Goal: Information Seeking & Learning: Learn about a topic

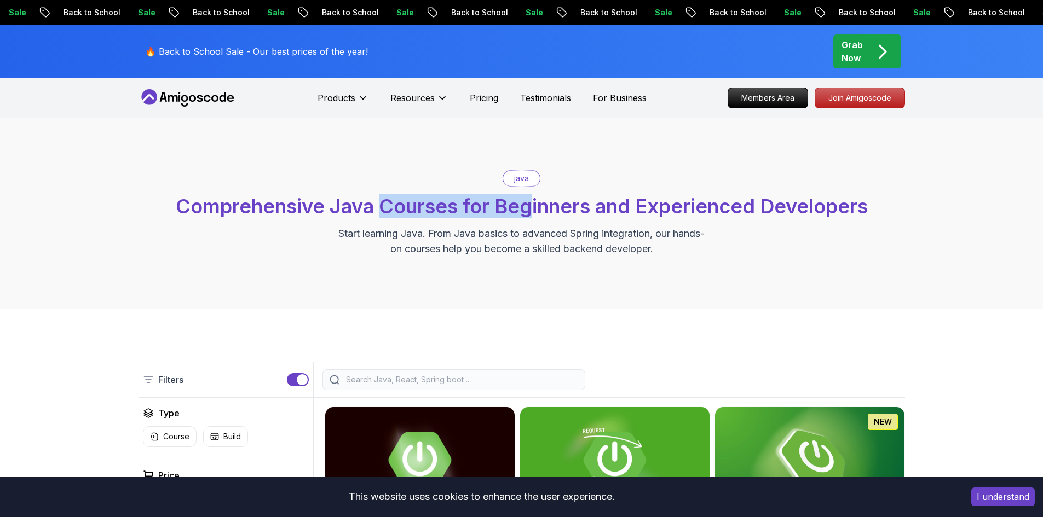
drag, startPoint x: 379, startPoint y: 211, endPoint x: 528, endPoint y: 221, distance: 149.2
click at [528, 221] on div "java Comprehensive Java Courses for Beginners and Experienced Developers Start …" at bounding box center [521, 213] width 766 height 86
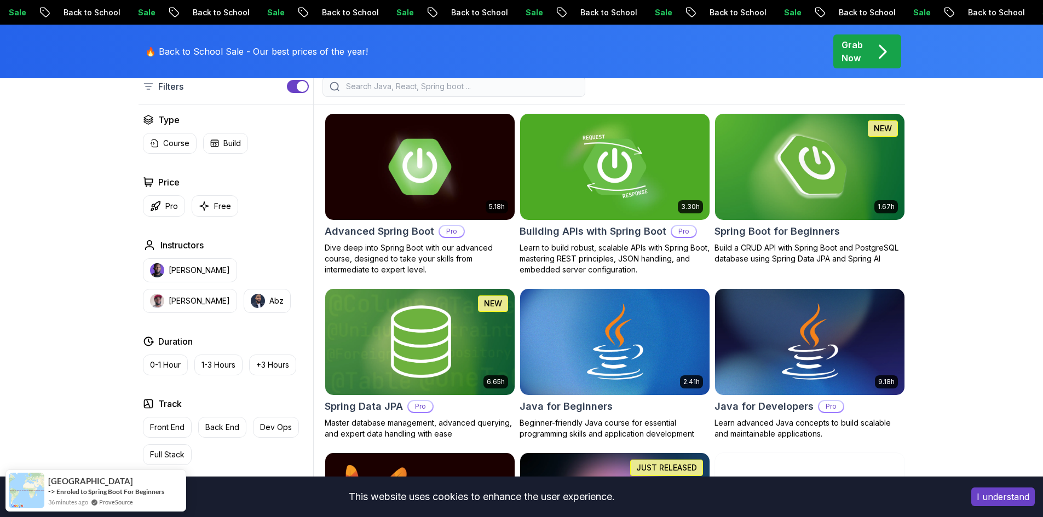
scroll to position [328, 0]
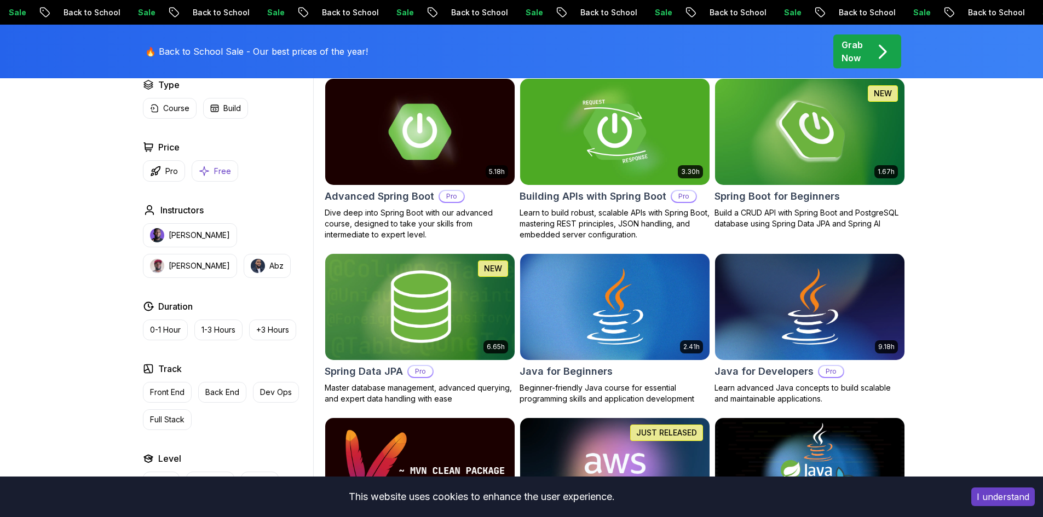
click at [199, 168] on icon "button" at bounding box center [204, 170] width 11 height 11
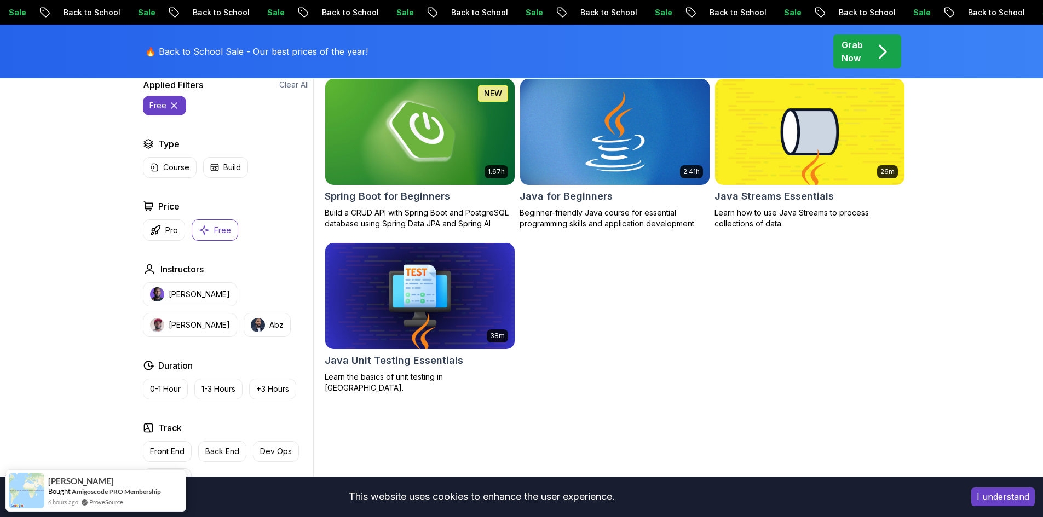
click at [681, 166] on body "Sale Back to School Sale Back to School Sale Back to School Sale Back to School…" at bounding box center [521, 405] width 1043 height 1466
click at [163, 233] on button "Pro" at bounding box center [164, 229] width 42 height 21
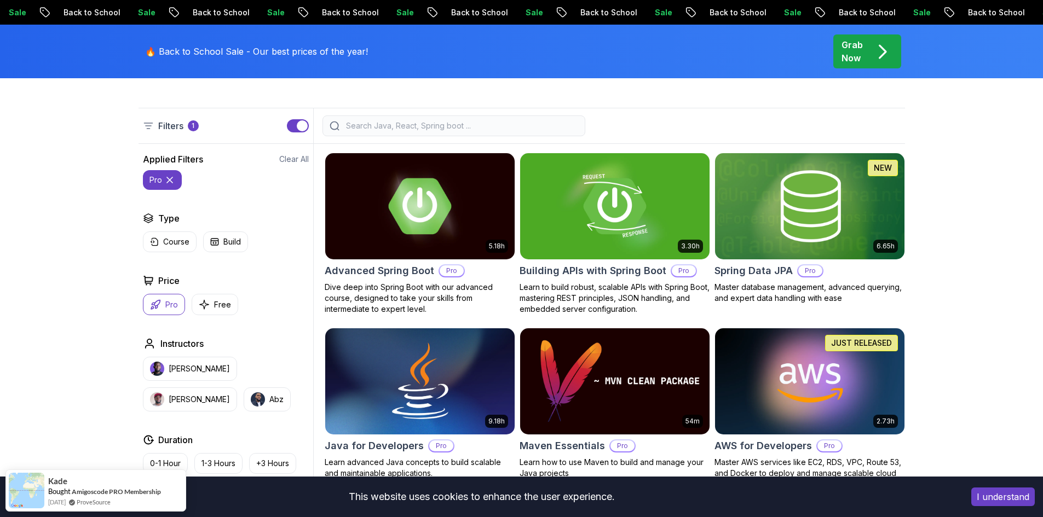
scroll to position [253, 0]
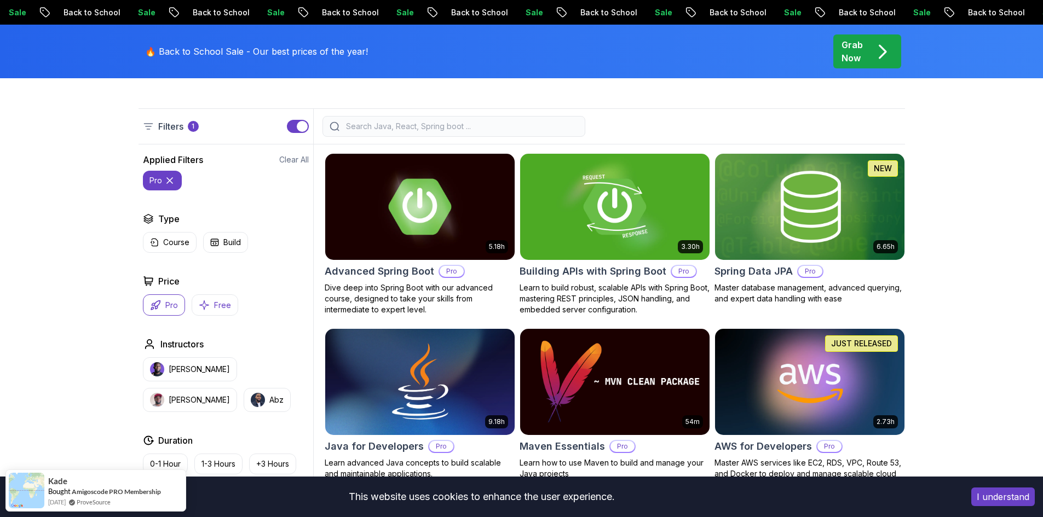
click at [207, 298] on button "Free" at bounding box center [215, 304] width 47 height 21
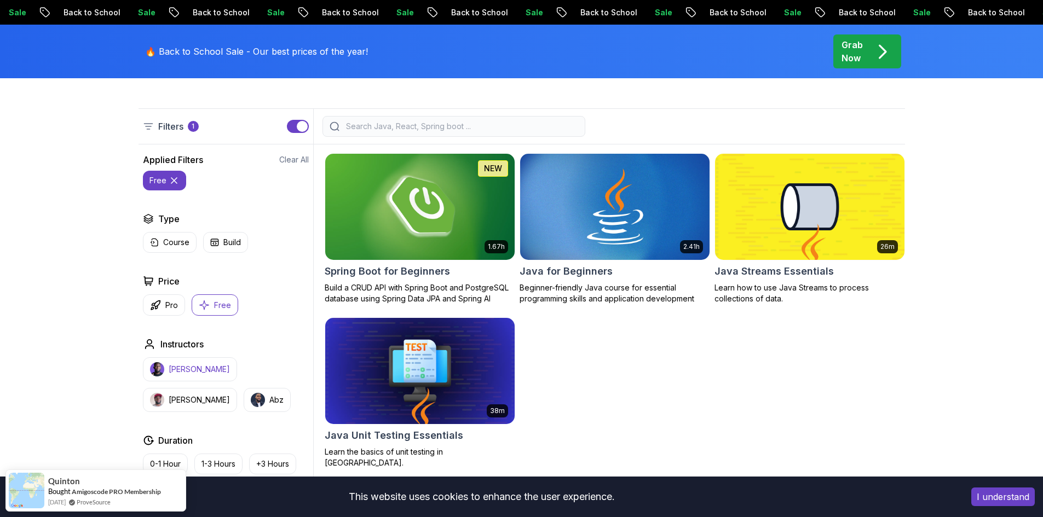
click at [196, 366] on p "Nelson Djalo" at bounding box center [199, 369] width 61 height 11
click at [216, 180] on icon at bounding box center [218, 180] width 5 height 5
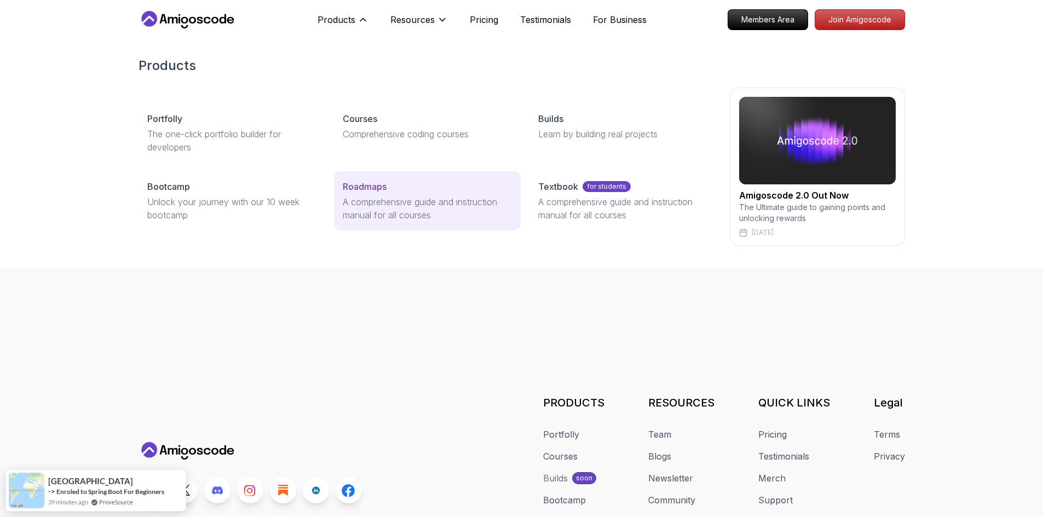
click at [379, 187] on p "Roadmaps" at bounding box center [365, 186] width 44 height 13
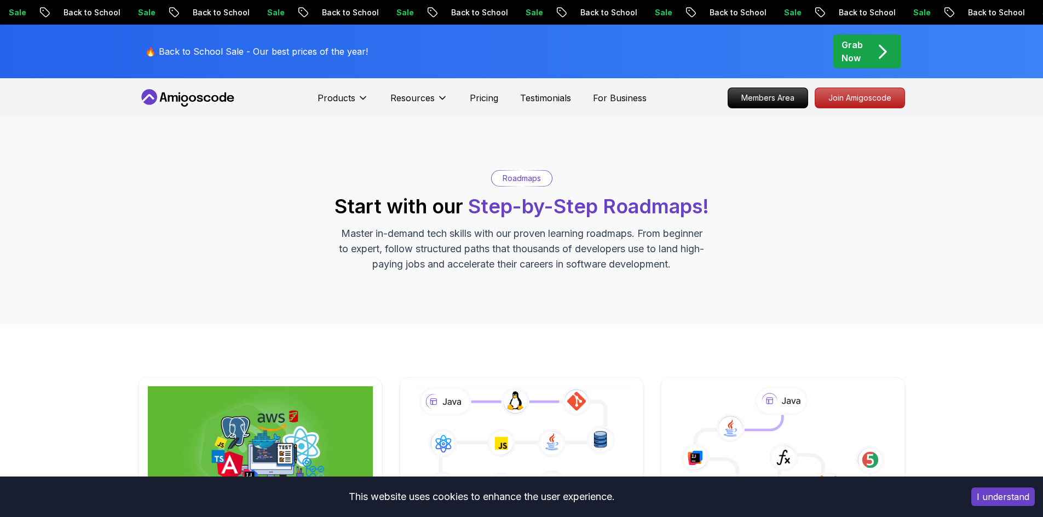
scroll to position [219, 0]
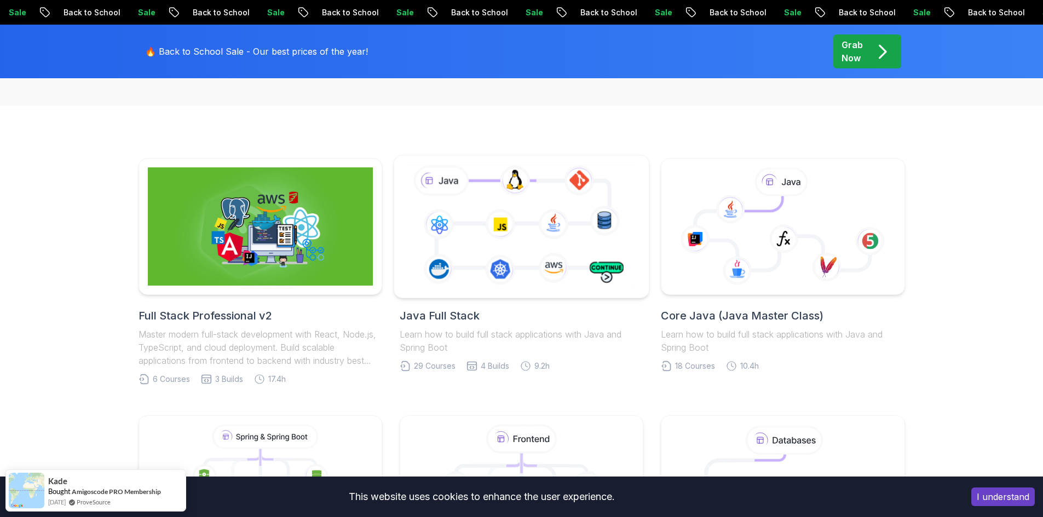
click at [562, 259] on icon at bounding box center [521, 226] width 231 height 129
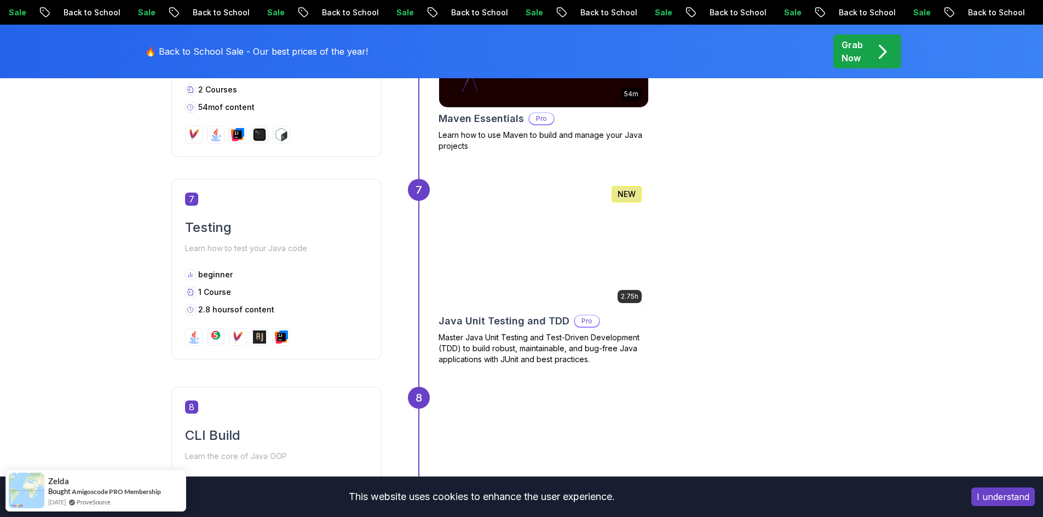
scroll to position [1532, 0]
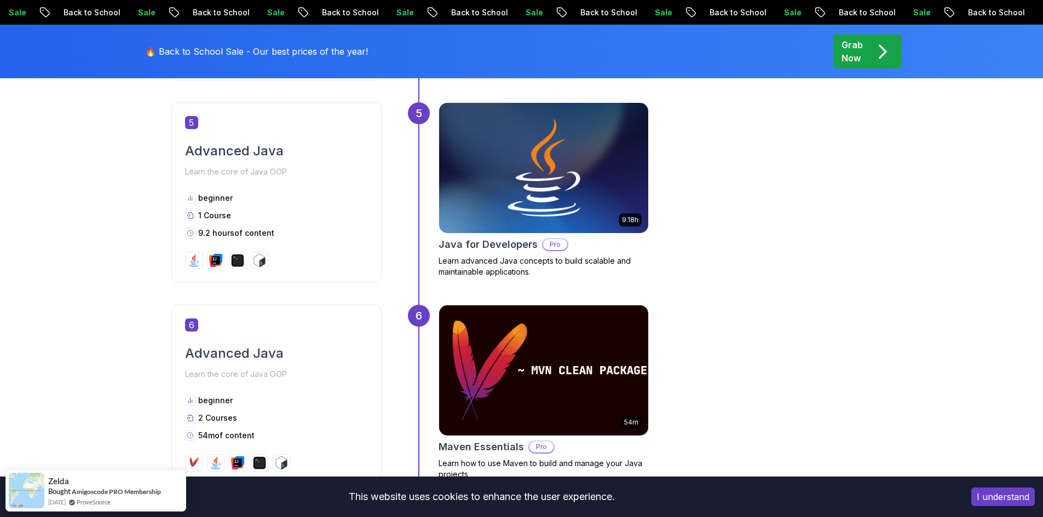
click at [589, 160] on img at bounding box center [542, 168] width 219 height 137
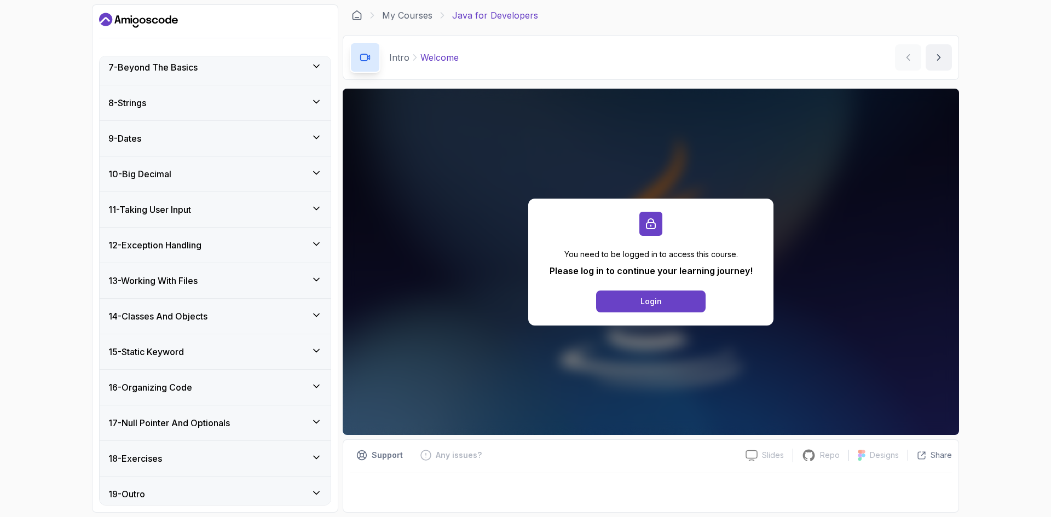
scroll to position [319, 0]
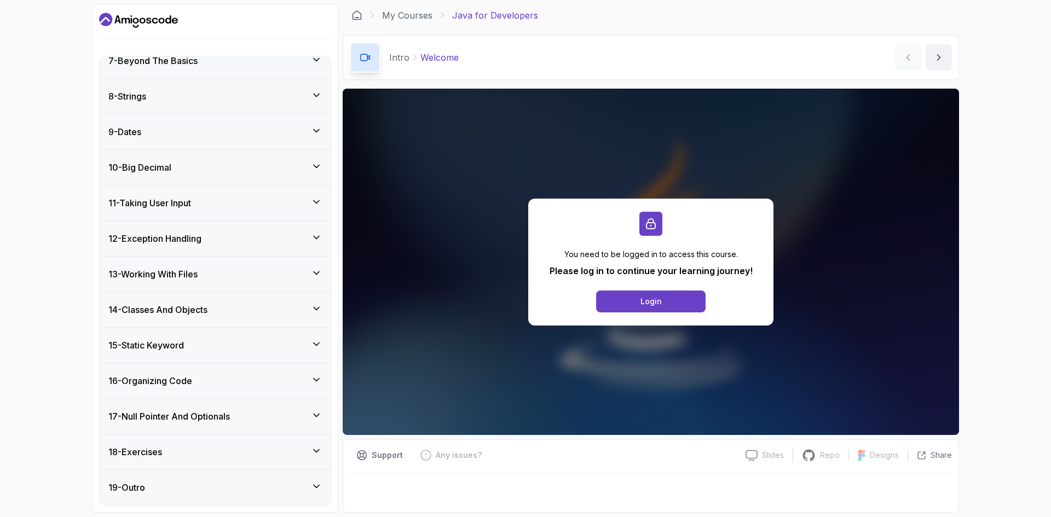
click at [311, 309] on icon at bounding box center [316, 308] width 11 height 11
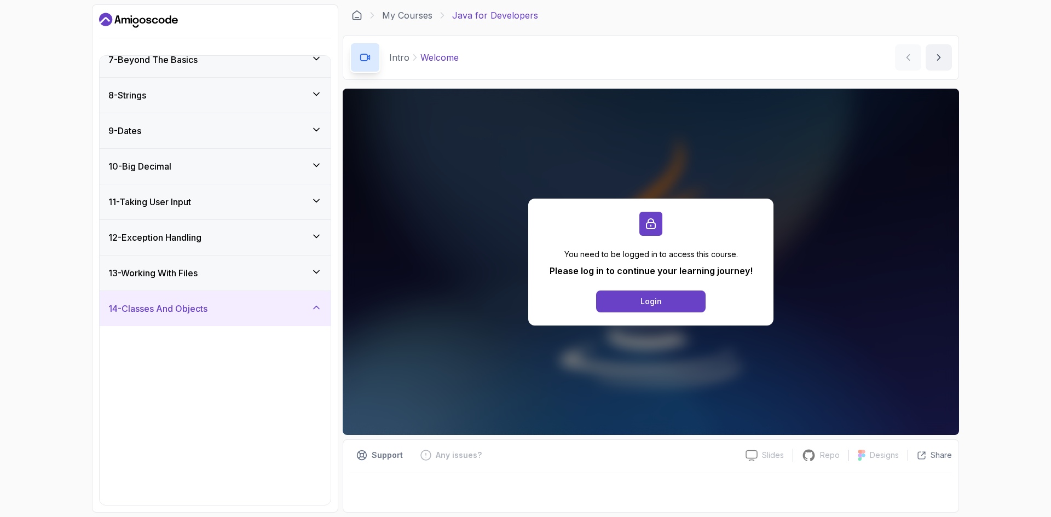
scroll to position [227, 0]
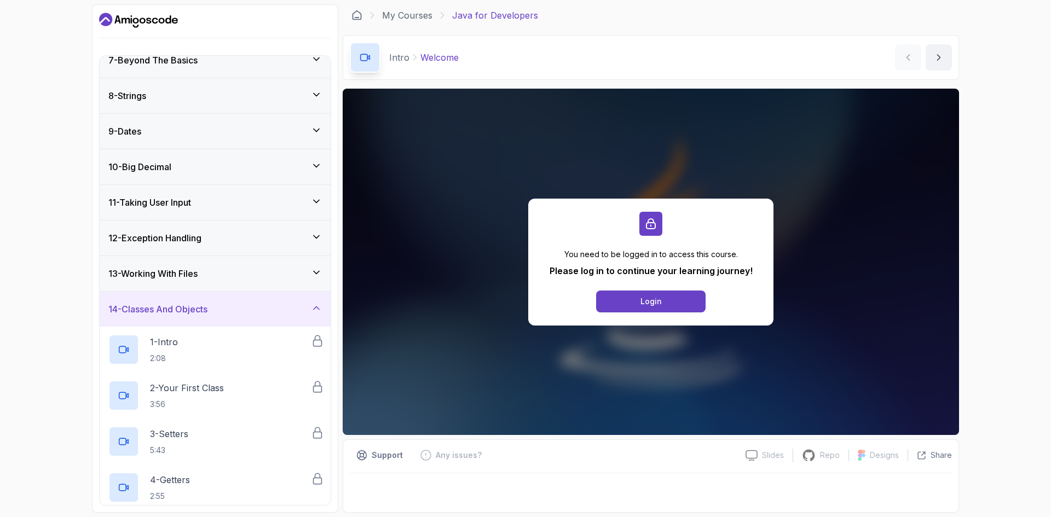
click at [311, 309] on icon at bounding box center [316, 308] width 11 height 11
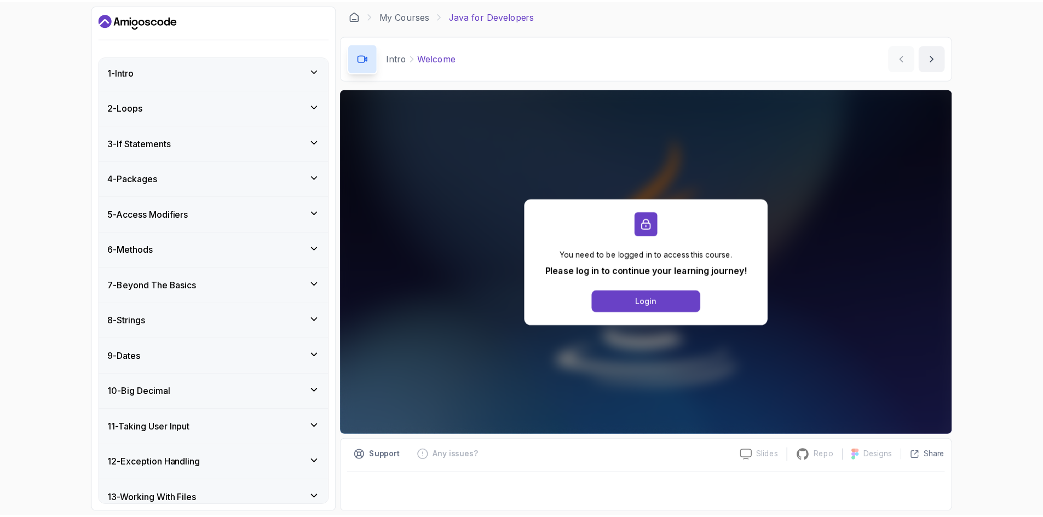
scroll to position [0, 0]
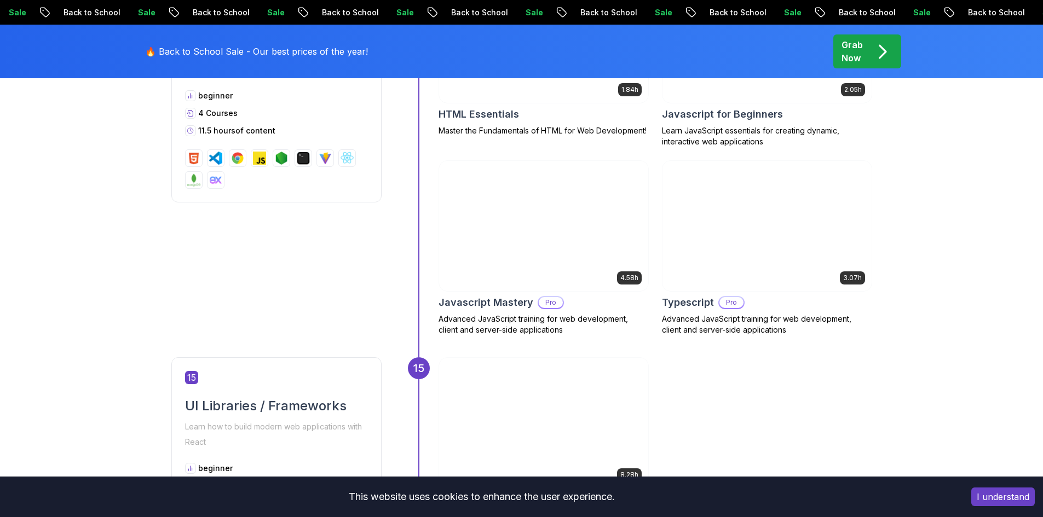
scroll to position [4323, 0]
